Goal: Task Accomplishment & Management: Complete application form

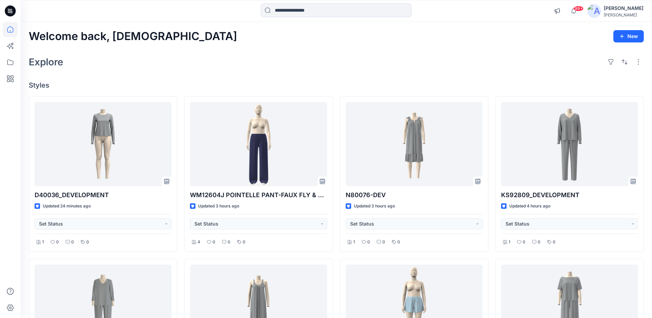
scroll to position [293, 0]
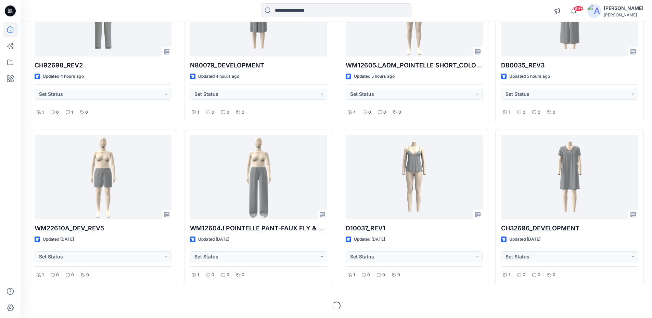
click at [8, 11] on icon at bounding box center [9, 11] width 2 height 0
click at [314, 13] on input at bounding box center [336, 10] width 151 height 14
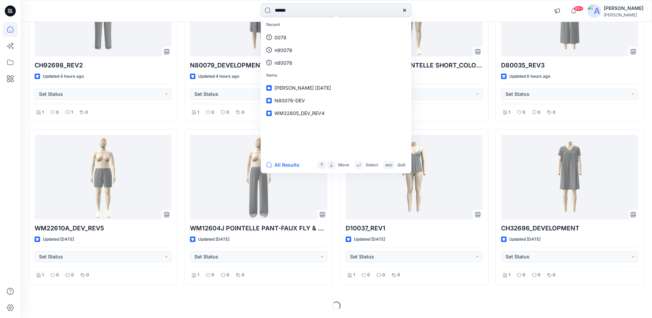
type input "******"
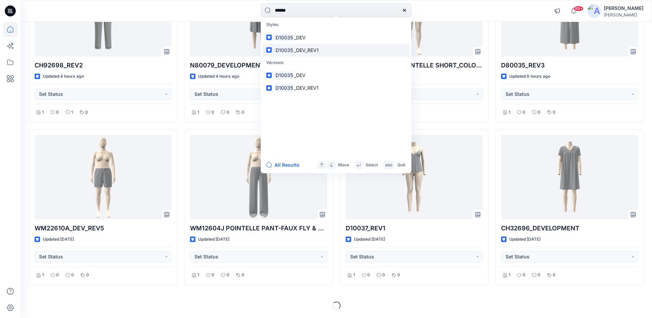
click at [296, 48] on span "_DEV_REV1" at bounding box center [306, 50] width 25 height 6
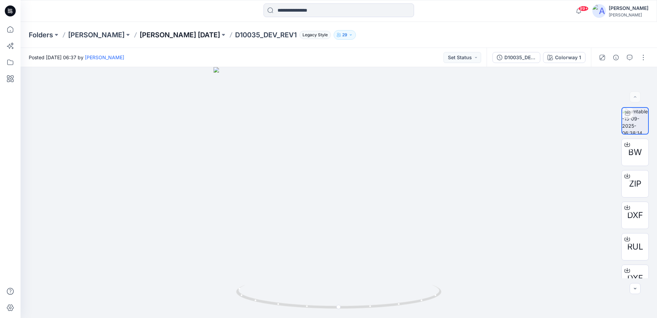
click at [159, 35] on p "[PERSON_NAME] [DATE]" at bounding box center [180, 35] width 80 height 10
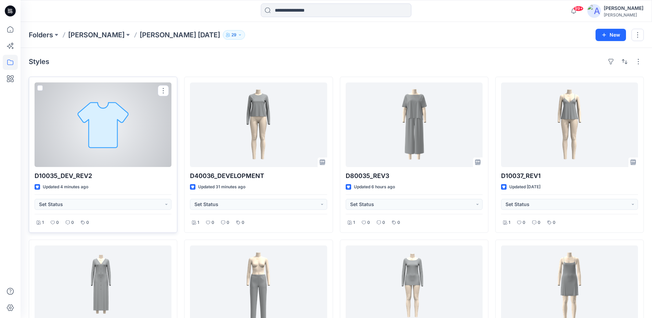
click at [103, 114] on div at bounding box center [103, 124] width 137 height 85
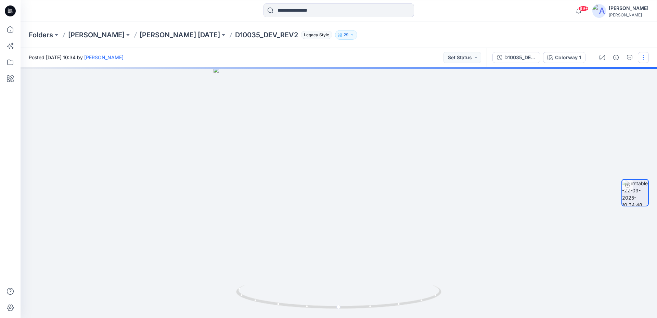
click at [645, 61] on button "button" at bounding box center [643, 57] width 11 height 11
click at [599, 77] on button "Edit" at bounding box center [614, 73] width 63 height 13
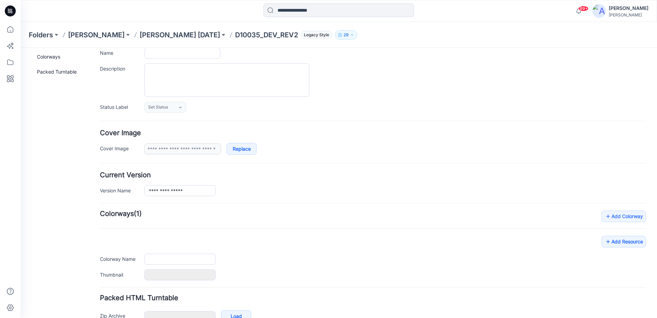
scroll to position [92, 0]
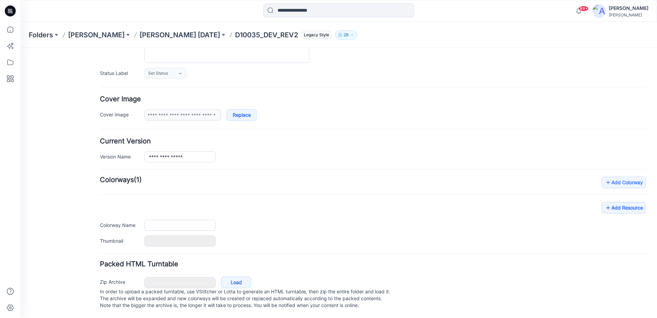
type input "**********"
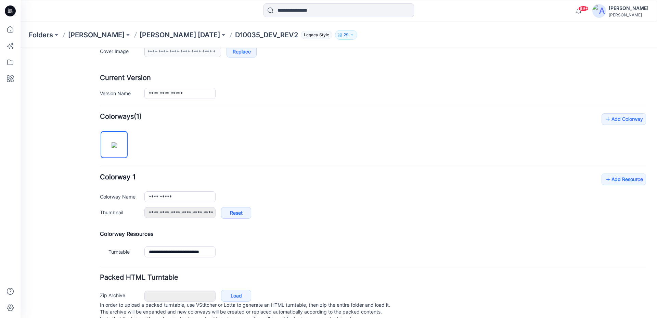
scroll to position [169, 0]
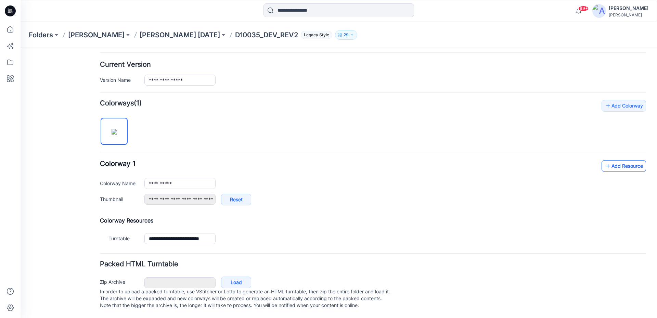
click at [607, 160] on link "Add Resource" at bounding box center [623, 166] width 44 height 12
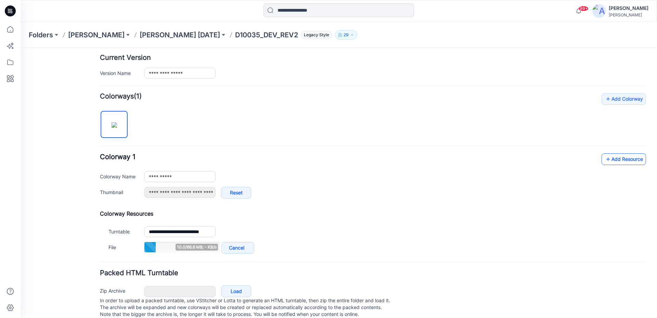
click at [606, 158] on icon at bounding box center [608, 159] width 7 height 11
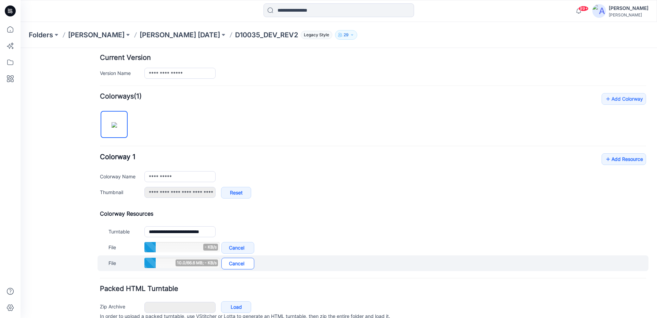
click at [247, 262] on link "Cancel" at bounding box center [237, 264] width 33 height 12
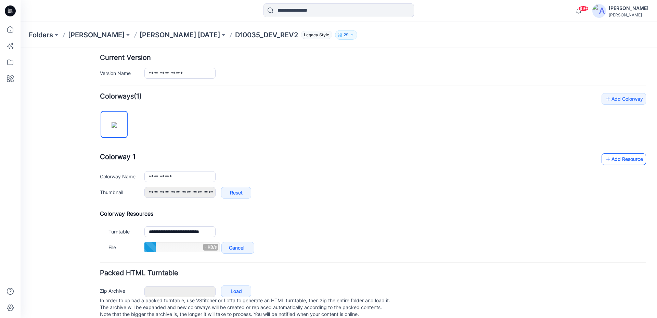
click at [613, 160] on link "Add Resource" at bounding box center [623, 159] width 44 height 12
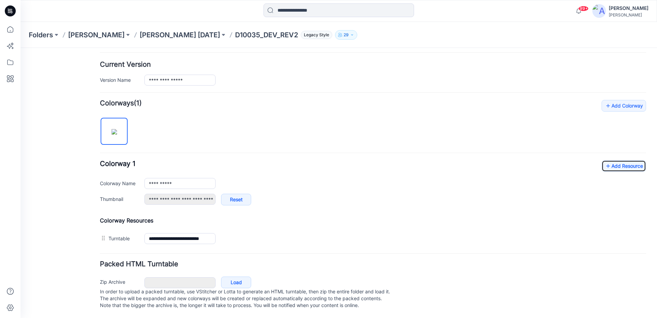
scroll to position [0, 0]
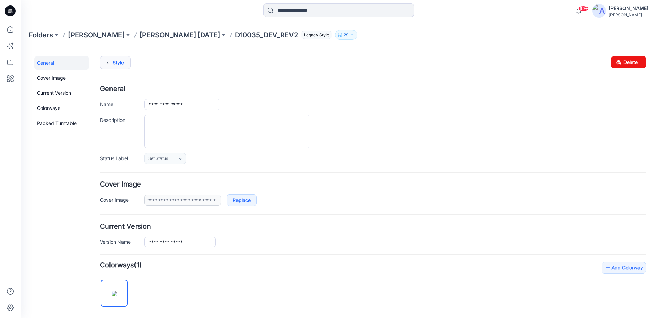
click at [111, 65] on icon at bounding box center [108, 62] width 10 height 12
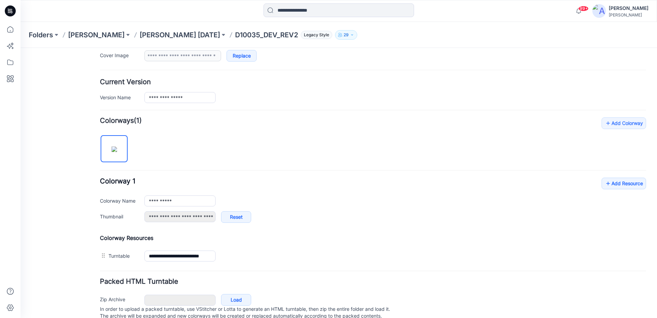
scroll to position [169, 0]
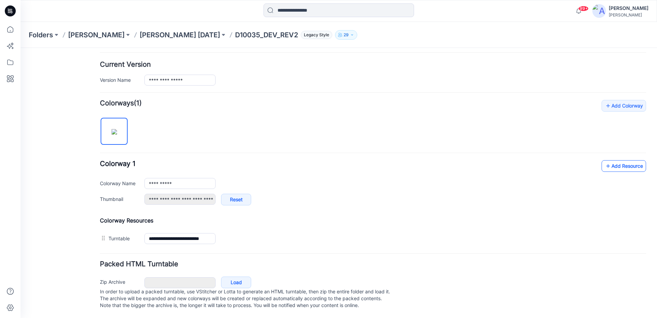
click at [618, 160] on link "Add Resource" at bounding box center [623, 166] width 44 height 12
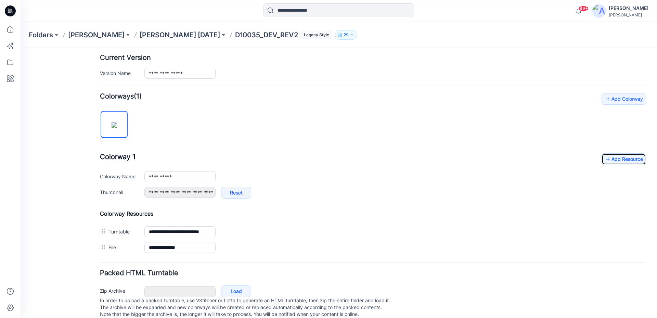
scroll to position [0, 0]
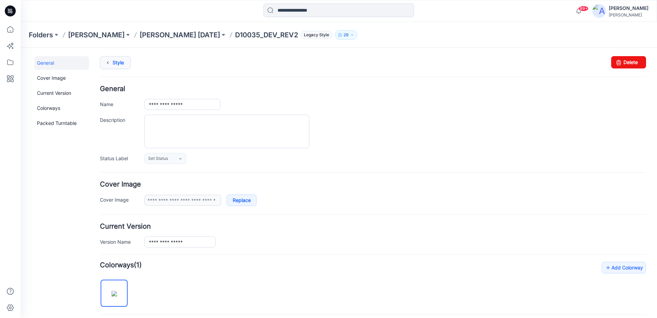
click at [120, 62] on link "Style" at bounding box center [115, 62] width 31 height 13
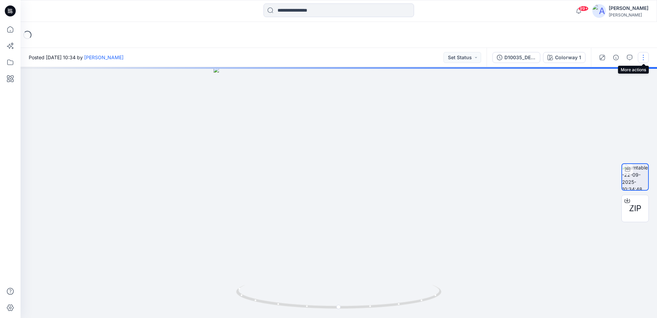
click at [643, 57] on button "button" at bounding box center [643, 57] width 11 height 11
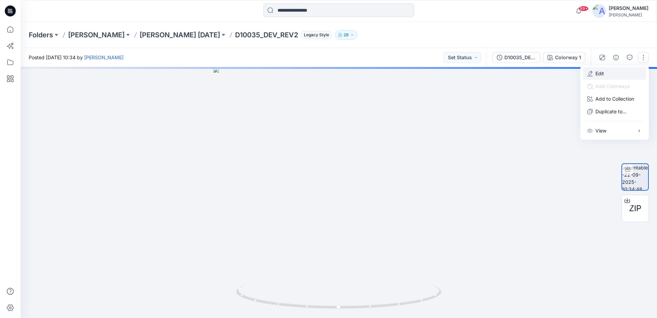
click at [600, 74] on p "Edit" at bounding box center [599, 73] width 9 height 7
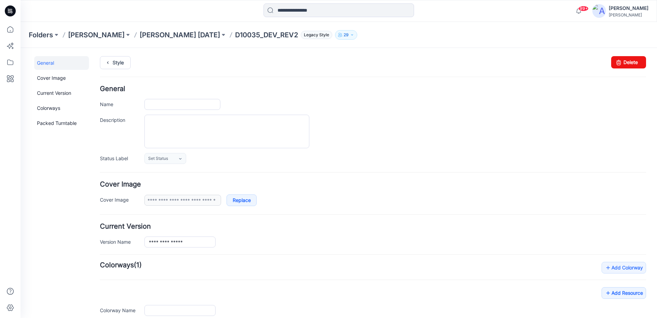
type input "**********"
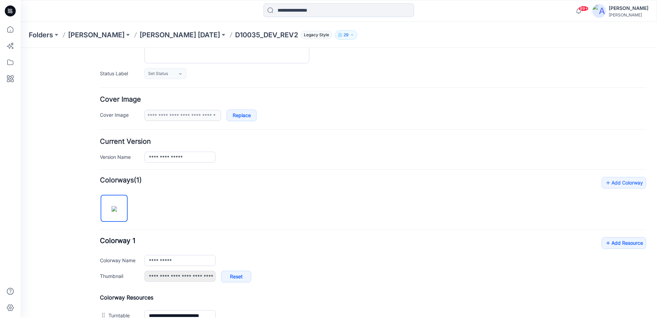
scroll to position [200, 0]
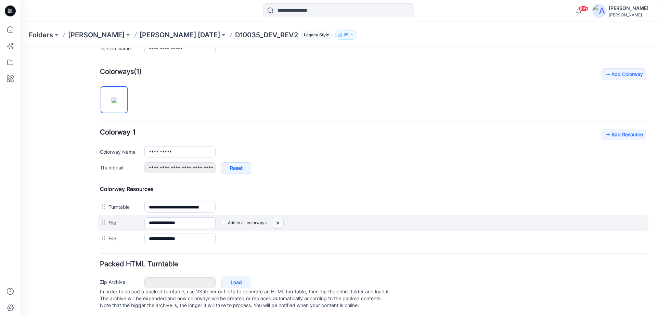
drag, startPoint x: 277, startPoint y: 215, endPoint x: 376, endPoint y: 70, distance: 175.6
click at [277, 217] on img at bounding box center [277, 222] width 11 height 11
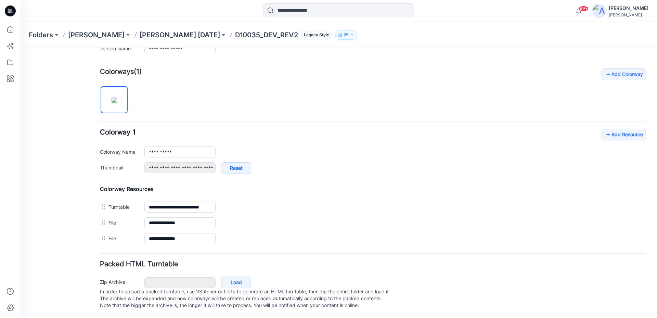
scroll to position [184, 0]
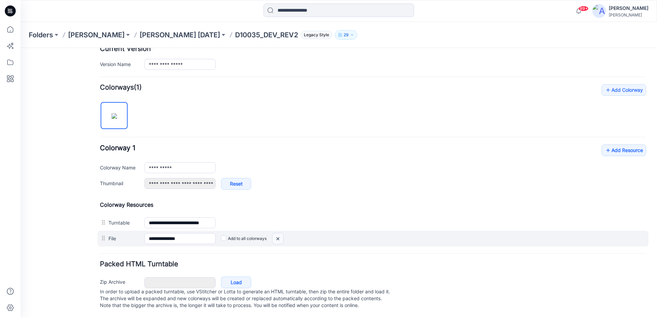
click at [281, 233] on img at bounding box center [277, 238] width 11 height 11
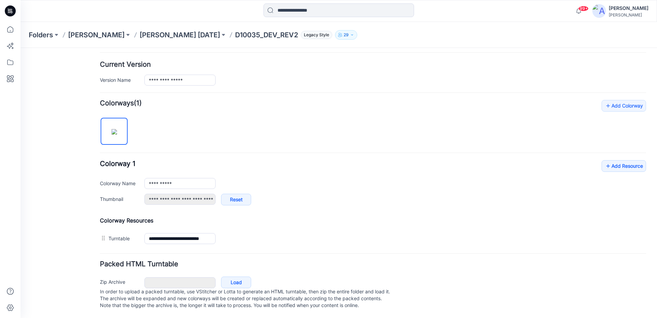
scroll to position [169, 0]
click at [605, 163] on icon at bounding box center [608, 165] width 7 height 11
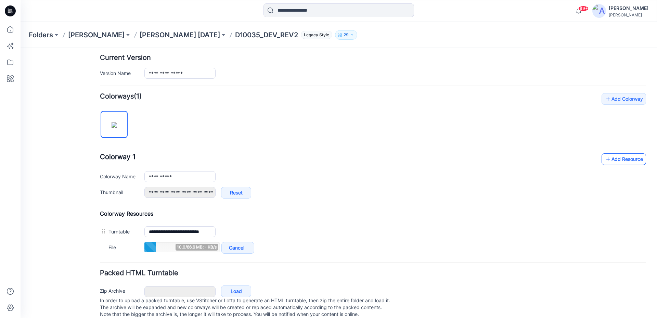
click at [608, 163] on link "Add Resource" at bounding box center [623, 159] width 44 height 12
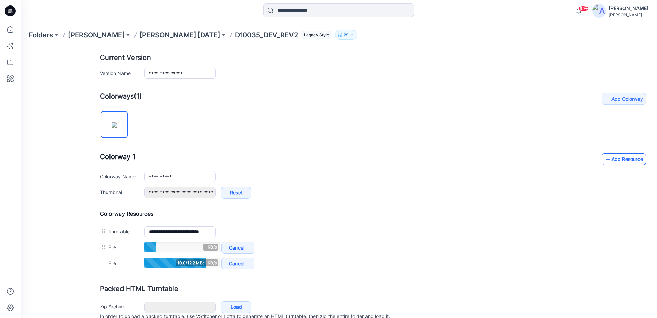
click at [615, 156] on link "Add Resource" at bounding box center [623, 159] width 44 height 12
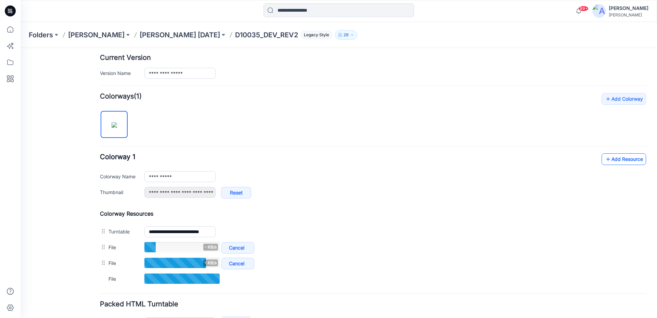
click at [609, 163] on link "Add Resource" at bounding box center [623, 159] width 44 height 12
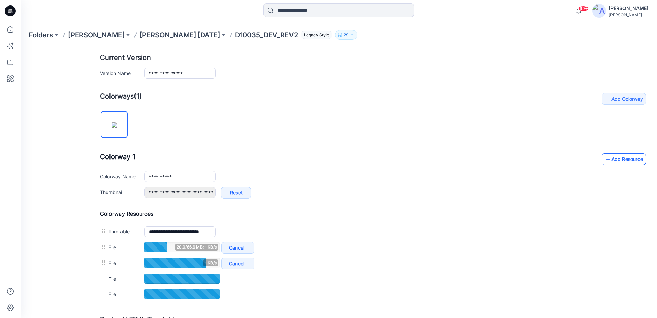
click at [605, 160] on icon at bounding box center [608, 159] width 7 height 11
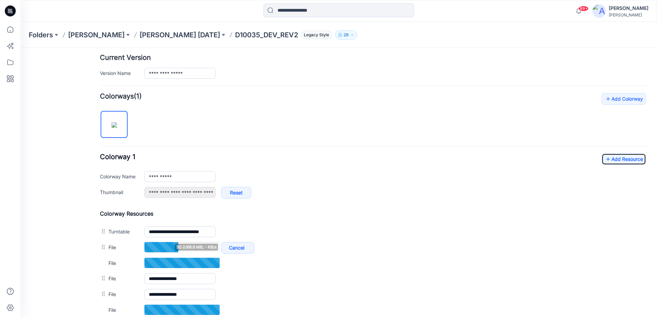
scroll to position [203, 0]
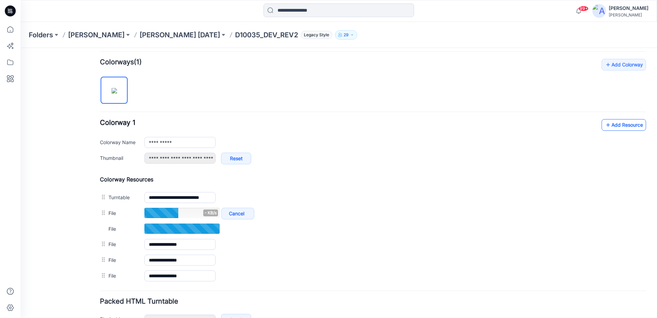
click at [631, 126] on link "Add Resource" at bounding box center [623, 125] width 44 height 12
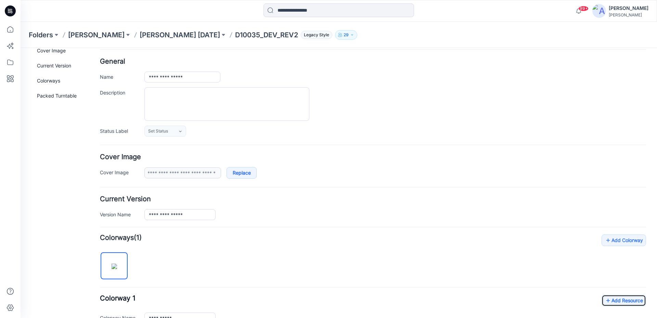
scroll to position [0, 0]
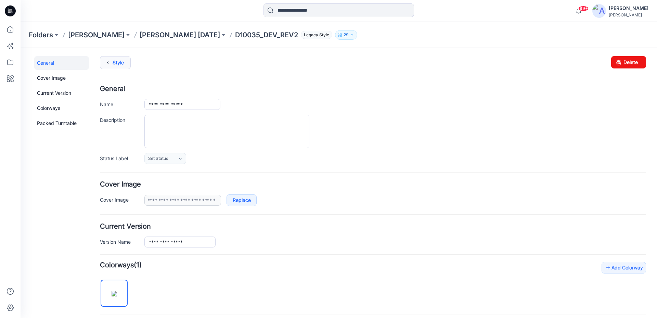
click at [125, 65] on link "Style" at bounding box center [115, 62] width 31 height 13
